Goal: Task Accomplishment & Management: Complete application form

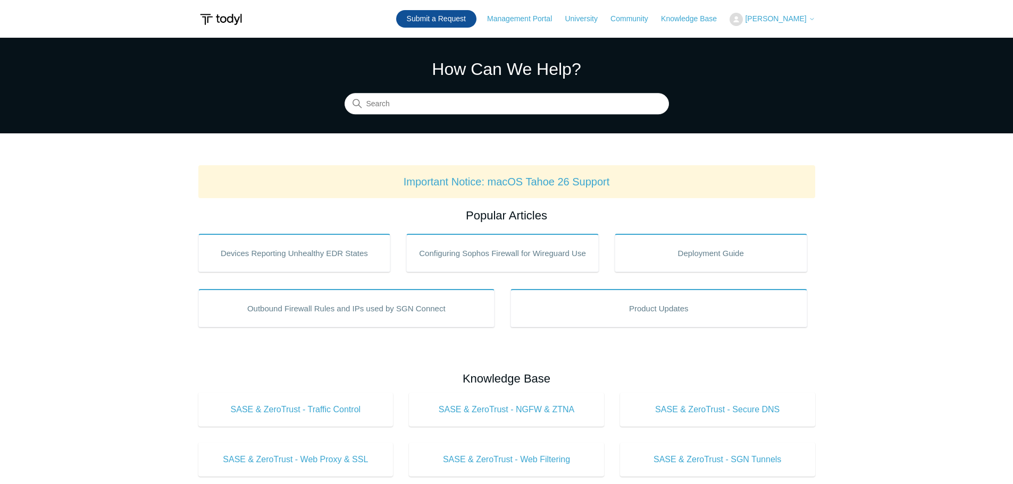
click at [447, 20] on link "Submit a Request" at bounding box center [436, 19] width 80 height 18
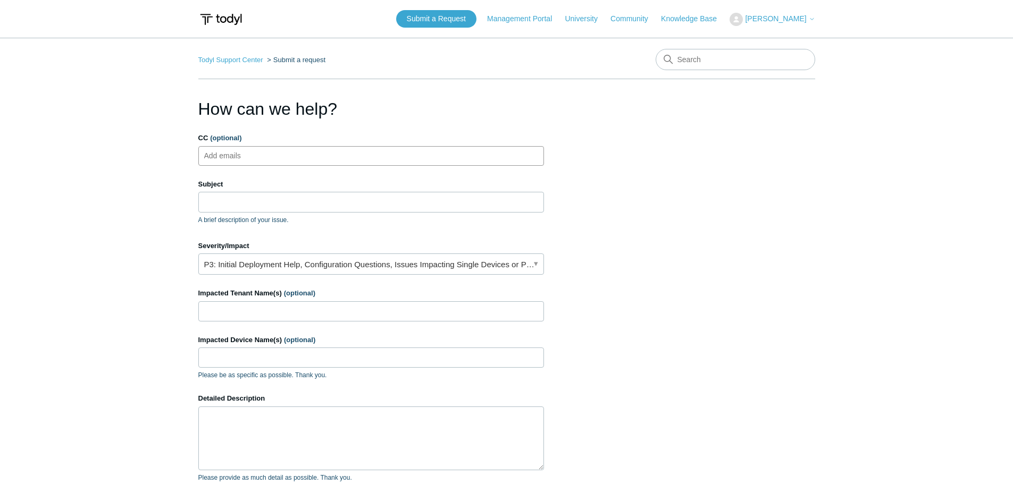
click at [262, 163] on input "CC (optional)" at bounding box center [231, 156] width 63 height 16
drag, startPoint x: 282, startPoint y: 155, endPoint x: 242, endPoint y: 154, distance: 39.9
click at [242, 154] on ul "Add emails" at bounding box center [370, 156] width 345 height 20
click at [262, 151] on input "CC (optional)" at bounding box center [231, 156] width 63 height 16
click at [258, 155] on input "CC (optional)" at bounding box center [231, 156] width 63 height 16
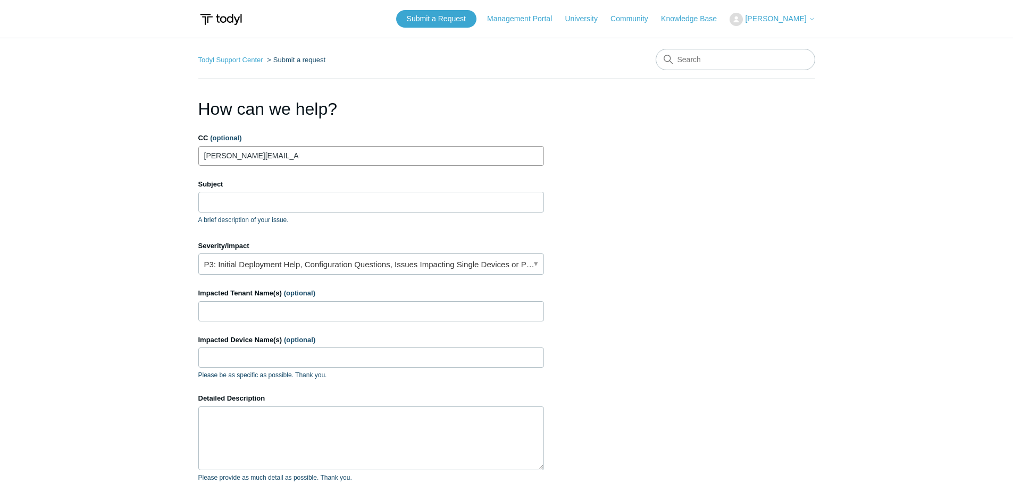
type input "[PERSON_NAME][EMAIL_ADDRESS][DOMAIN_NAME]"
drag, startPoint x: 210, startPoint y: 201, endPoint x: 229, endPoint y: 194, distance: 19.8
click at [212, 200] on input "Subject" at bounding box center [370, 202] width 345 height 20
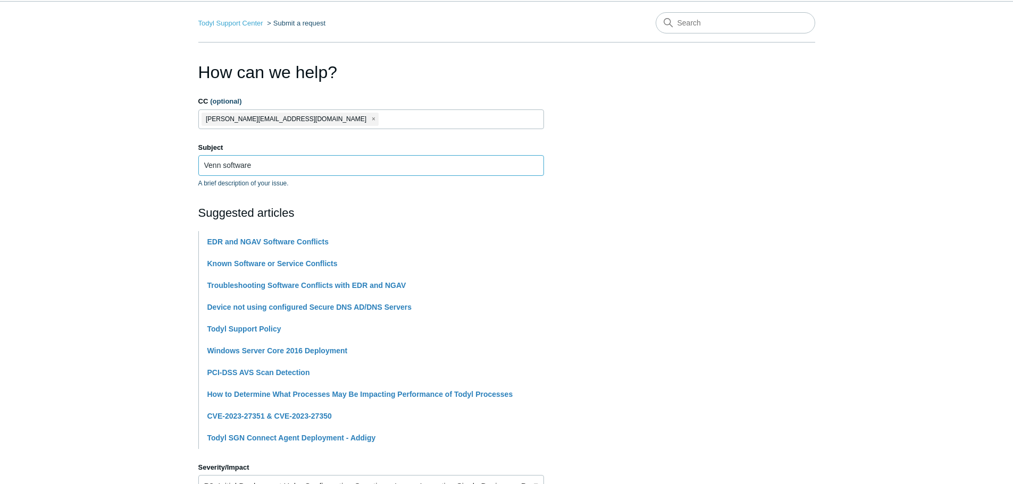
scroll to position [106, 0]
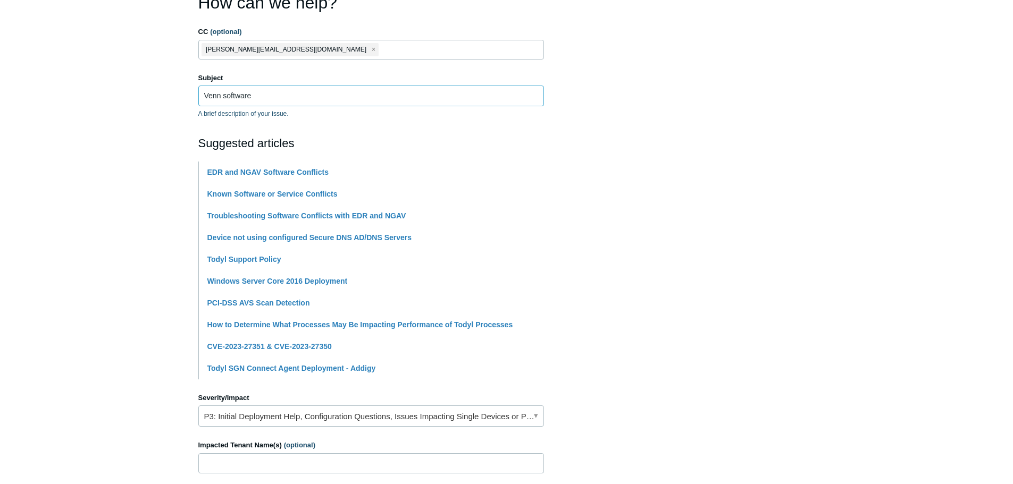
click at [261, 97] on input "Venn software" at bounding box center [370, 96] width 345 height 20
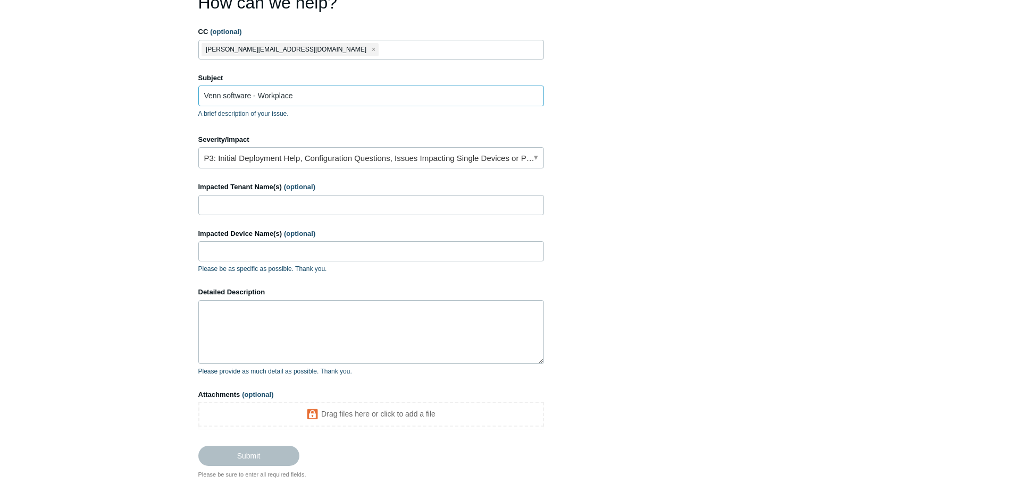
type input "Venn software - Workplace"
click at [534, 156] on link "P3: Initial Deployment Help, Configuration Questions, Issues Impacting Single D…" at bounding box center [370, 157] width 345 height 21
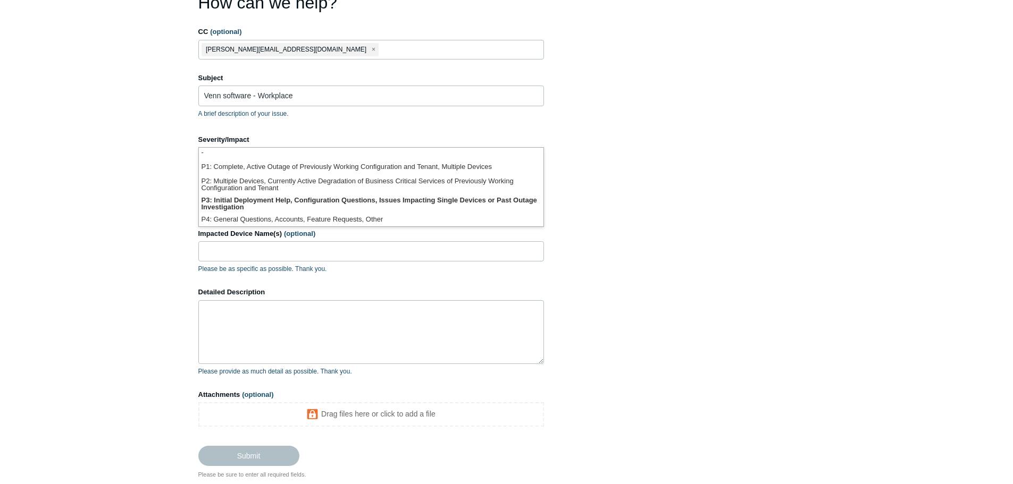
scroll to position [3, 0]
click at [450, 195] on li "P3: Initial Deployment Help, Configuration Questions, Issues Impacting Single D…" at bounding box center [371, 202] width 344 height 19
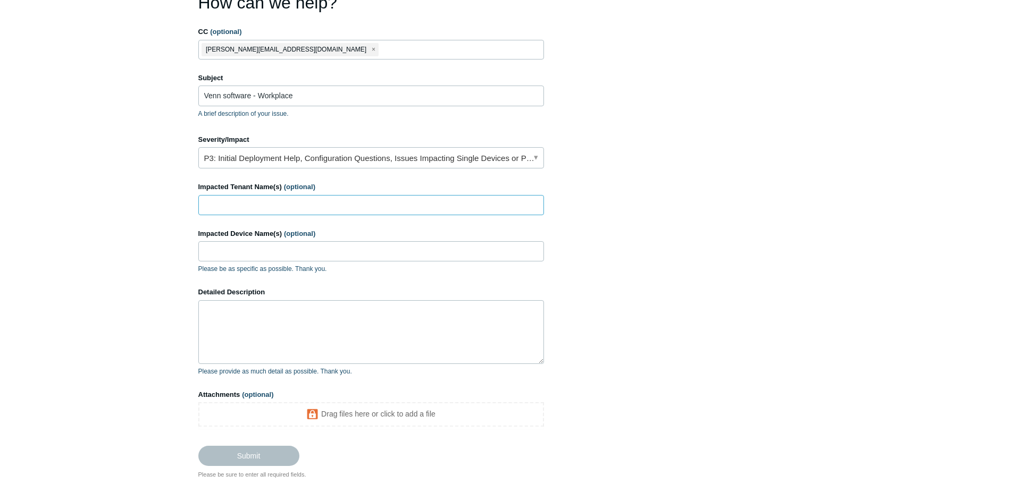
click at [210, 205] on input "Impacted Tenant Name(s) (optional)" at bounding box center [370, 205] width 345 height 20
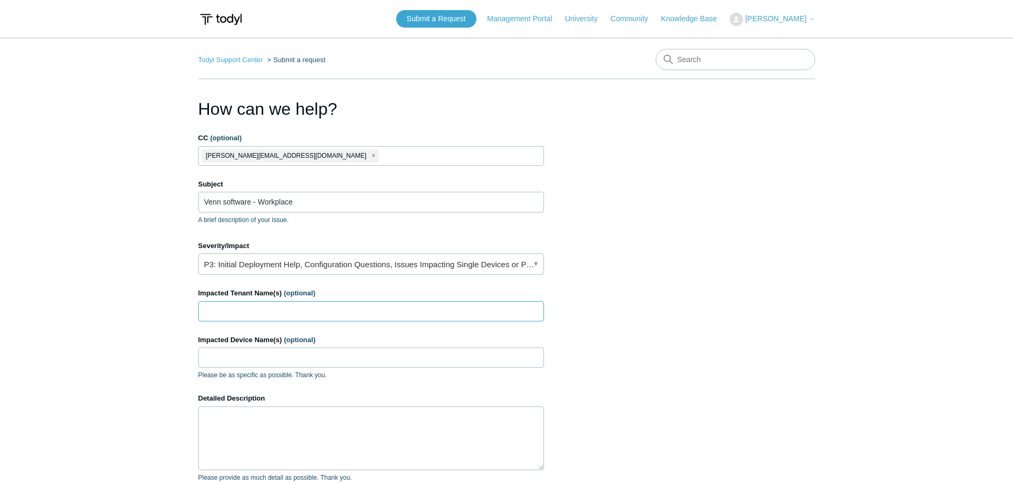
paste input "[PERSON_NAME]"
type input "[PERSON_NAME]"
click at [224, 360] on input "Impacted Device Name(s) (optional)" at bounding box center [370, 358] width 345 height 20
type input "RP-03"
click at [249, 425] on textarea "Detailed Description" at bounding box center [370, 439] width 345 height 64
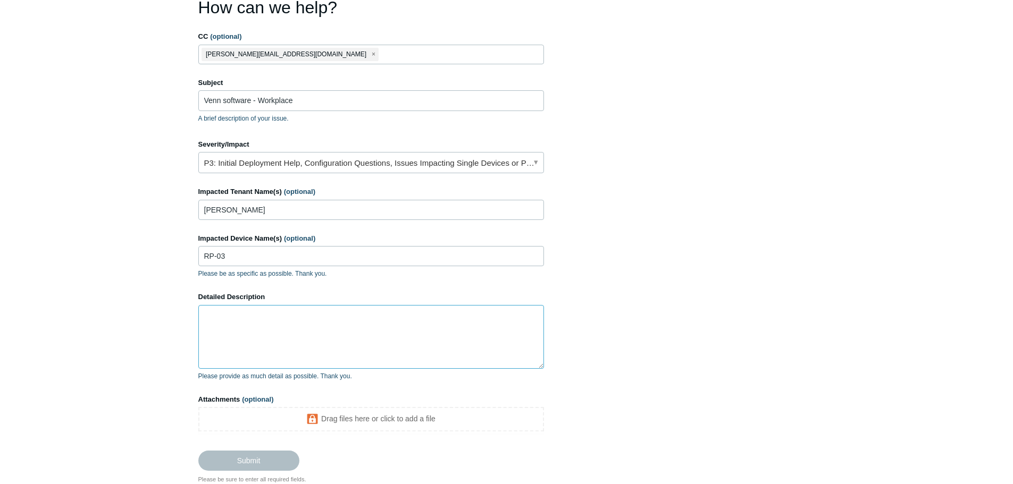
scroll to position [106, 0]
